Goal: Information Seeking & Learning: Learn about a topic

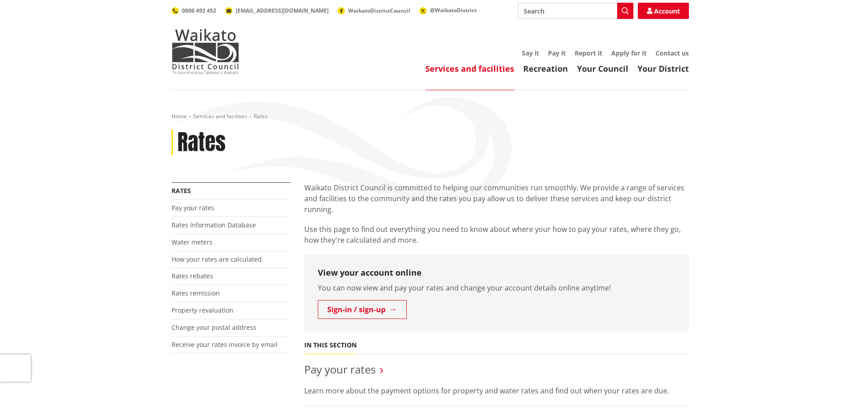
click at [531, 9] on input "Search" at bounding box center [576, 11] width 116 height 16
type input "long term plan"
click at [626, 11] on icon "button" at bounding box center [625, 10] width 7 height 7
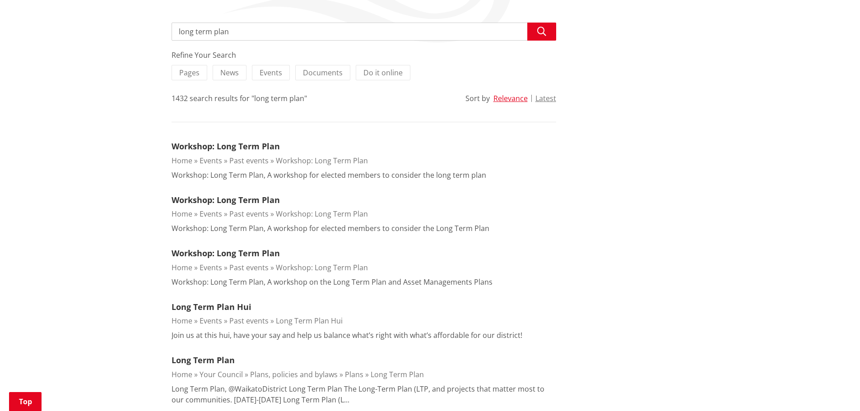
scroll to position [181, 0]
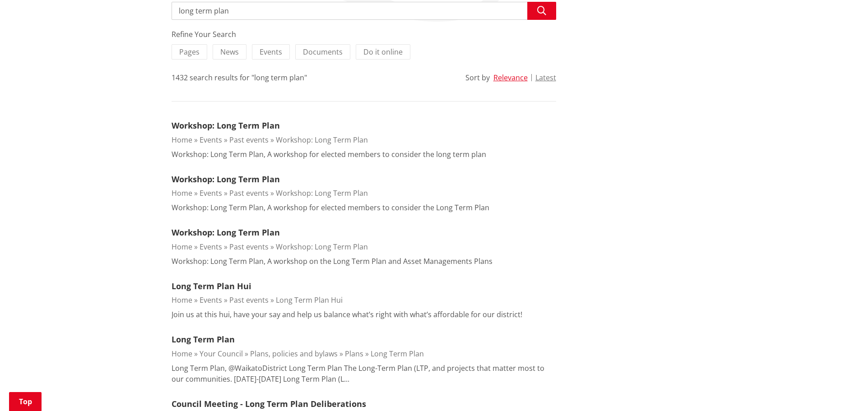
click at [404, 351] on link "Long Term Plan" at bounding box center [397, 354] width 53 height 10
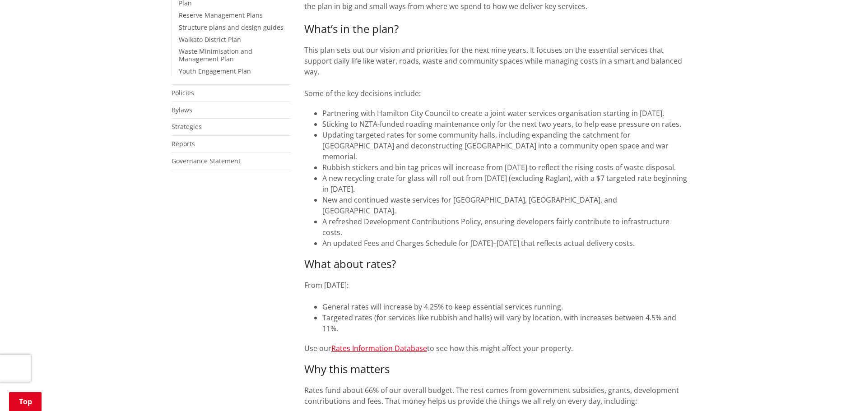
scroll to position [226, 0]
